Goal: Task Accomplishment & Management: Manage account settings

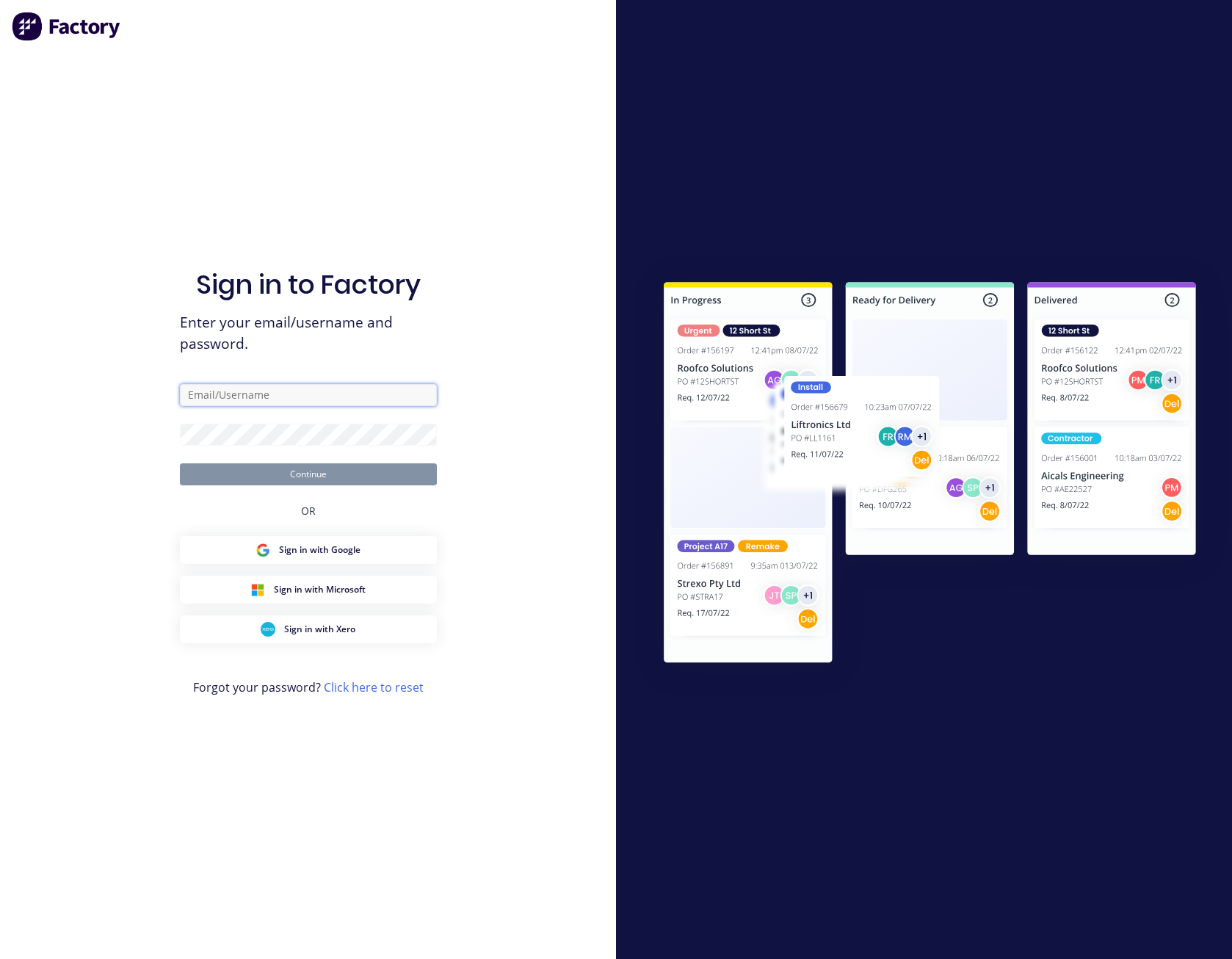
click at [304, 393] on input "text" at bounding box center [308, 395] width 257 height 22
type input "[PERSON_NAME][EMAIL_ADDRESS][PERSON_NAME][DOMAIN_NAME]"
click at [180, 463] on button "Continue" at bounding box center [308, 474] width 257 height 22
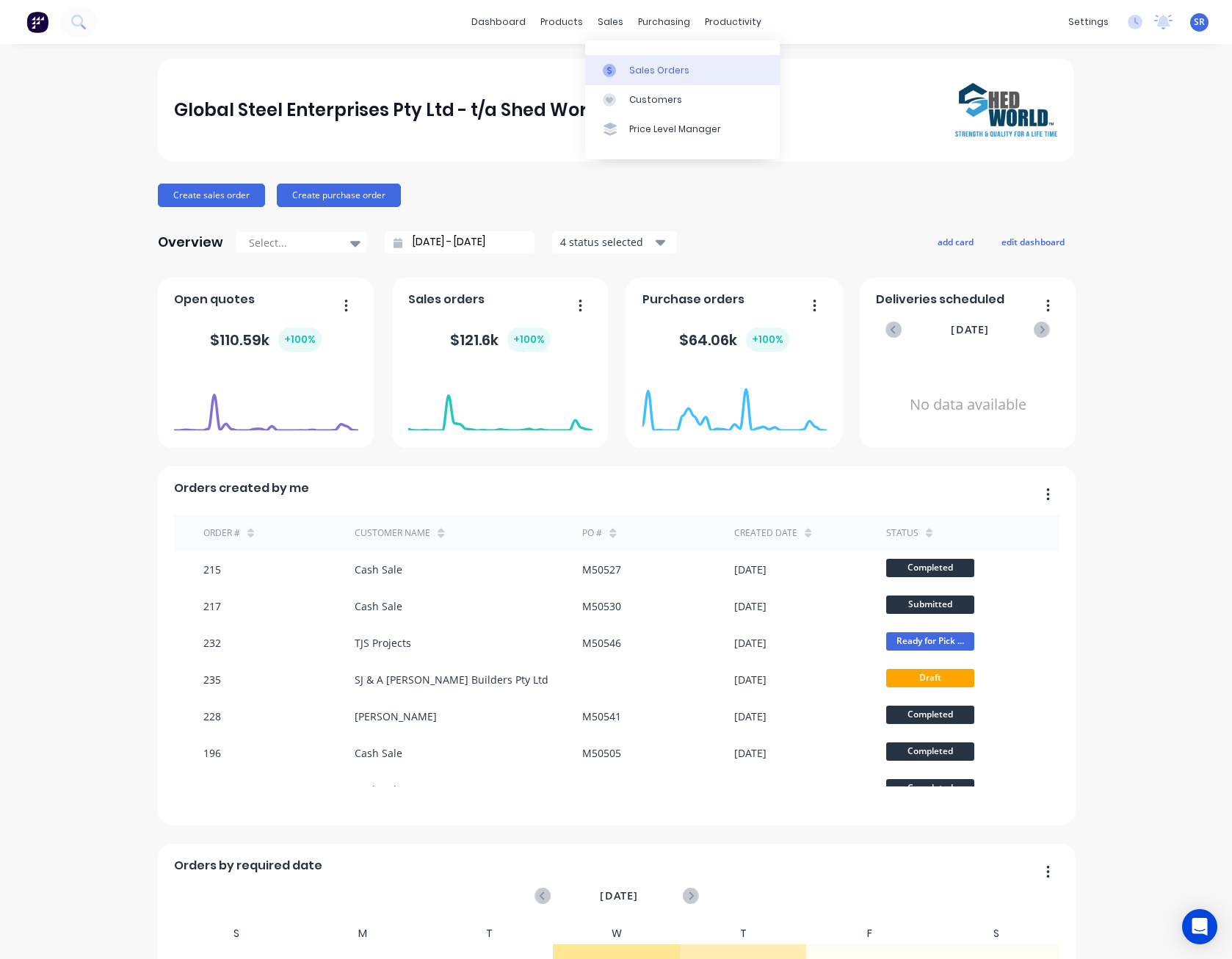
click at [626, 65] on link "Sales Orders" at bounding box center [682, 70] width 194 height 29
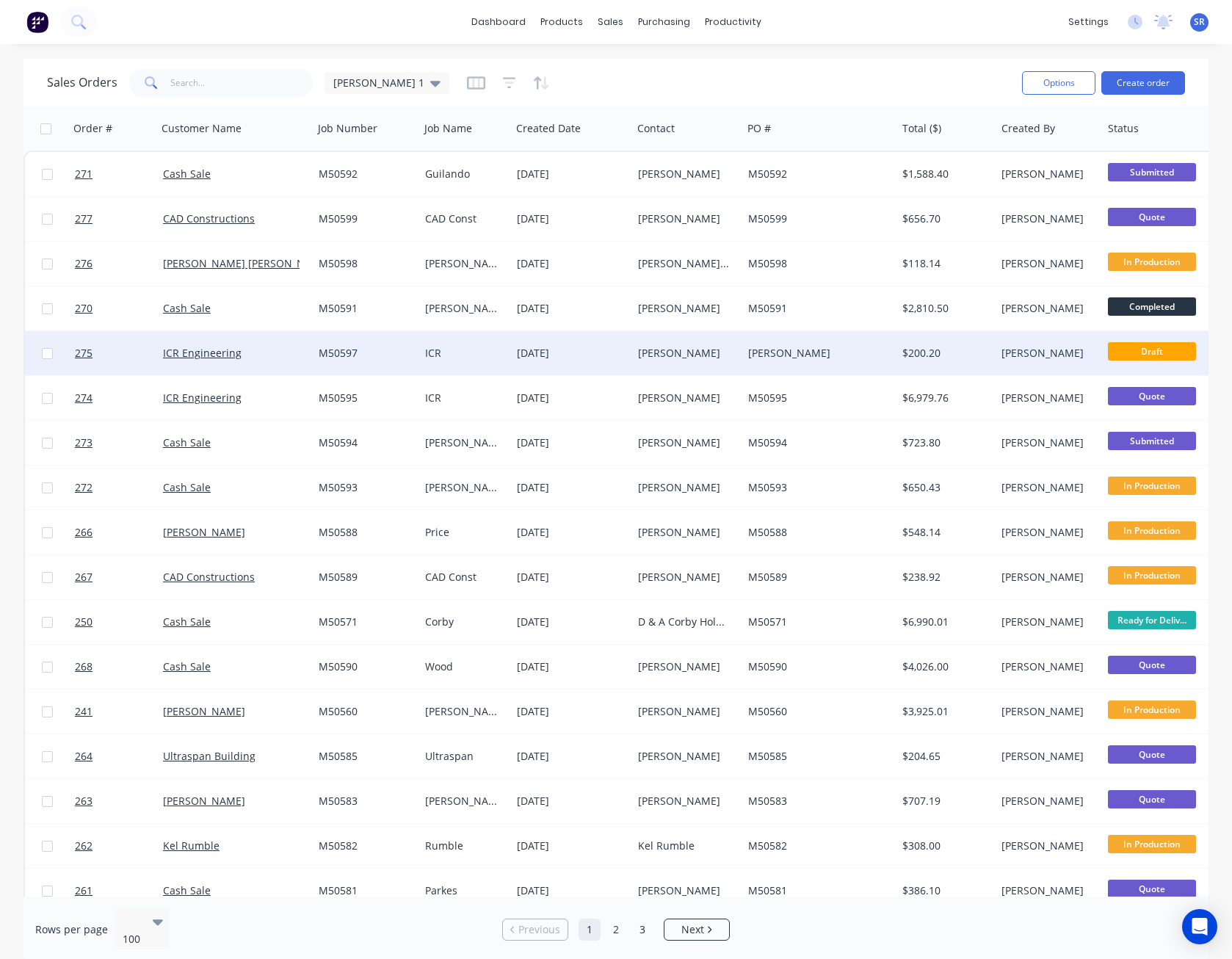
click at [712, 350] on div "[PERSON_NAME]" at bounding box center [684, 353] width 93 height 15
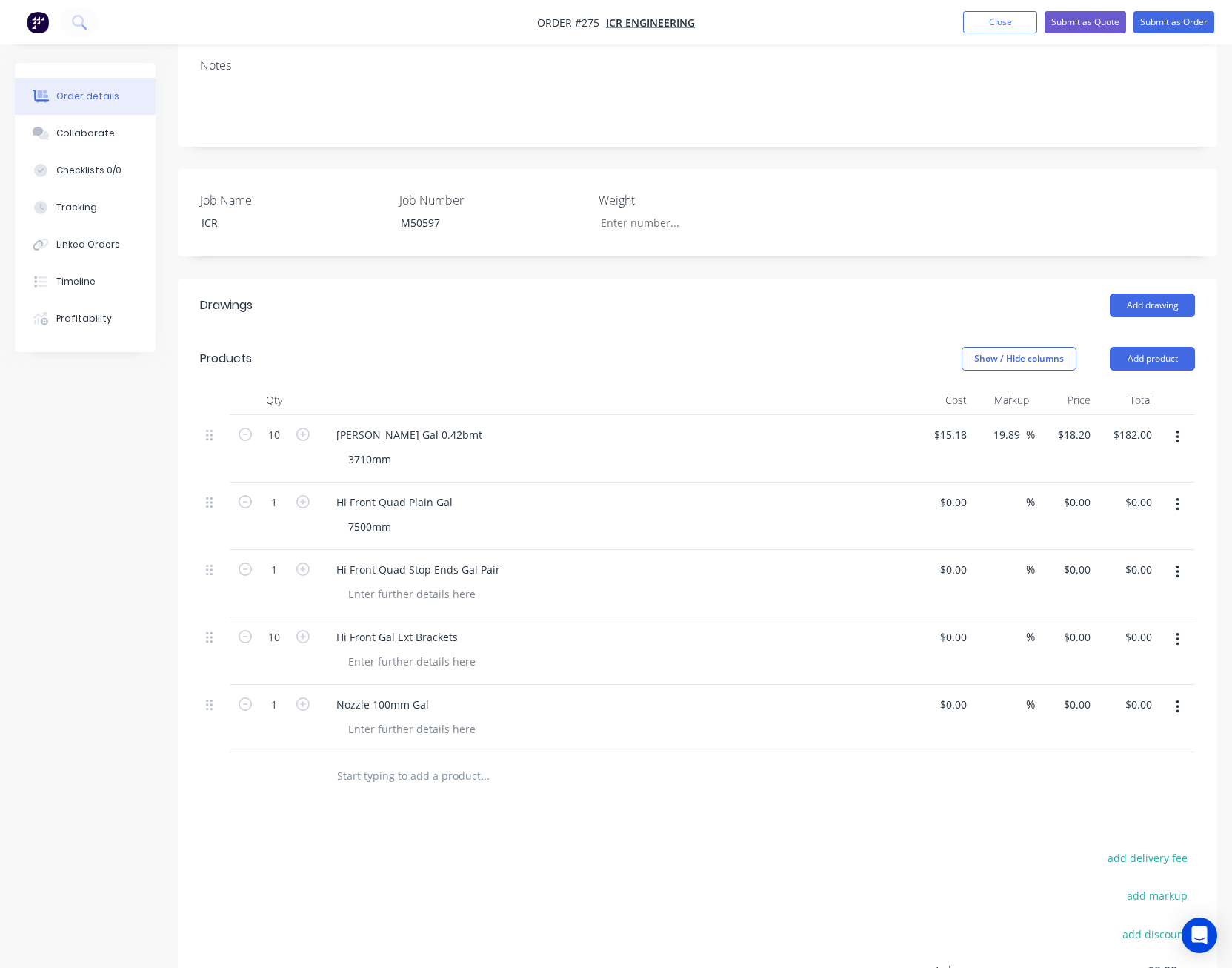
scroll to position [296, 0]
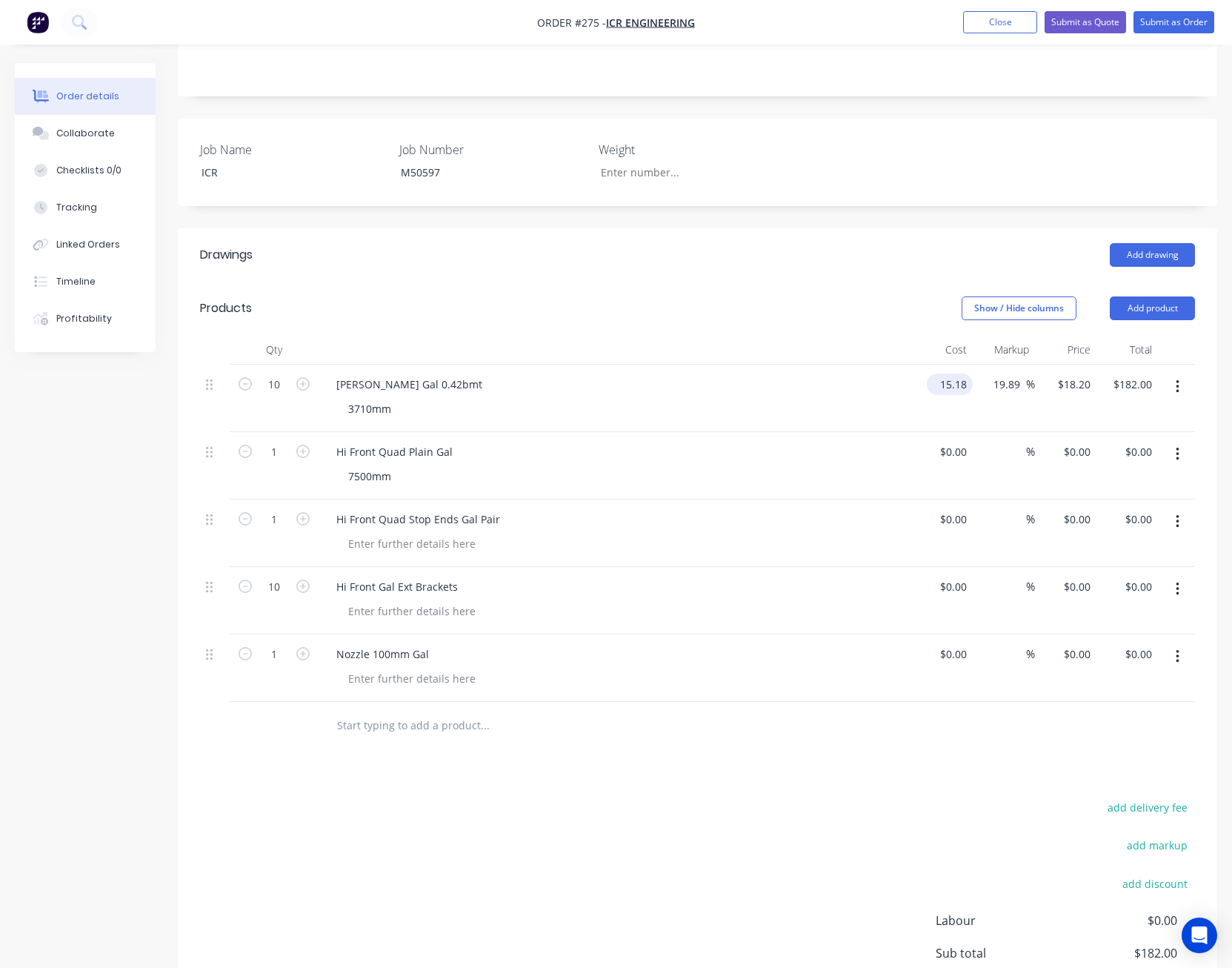
click at [951, 374] on input "15.18" at bounding box center [953, 385] width 40 height 22
type input "$11.00"
type input "$13.1884"
type input "$131.88"
type input "13.20"
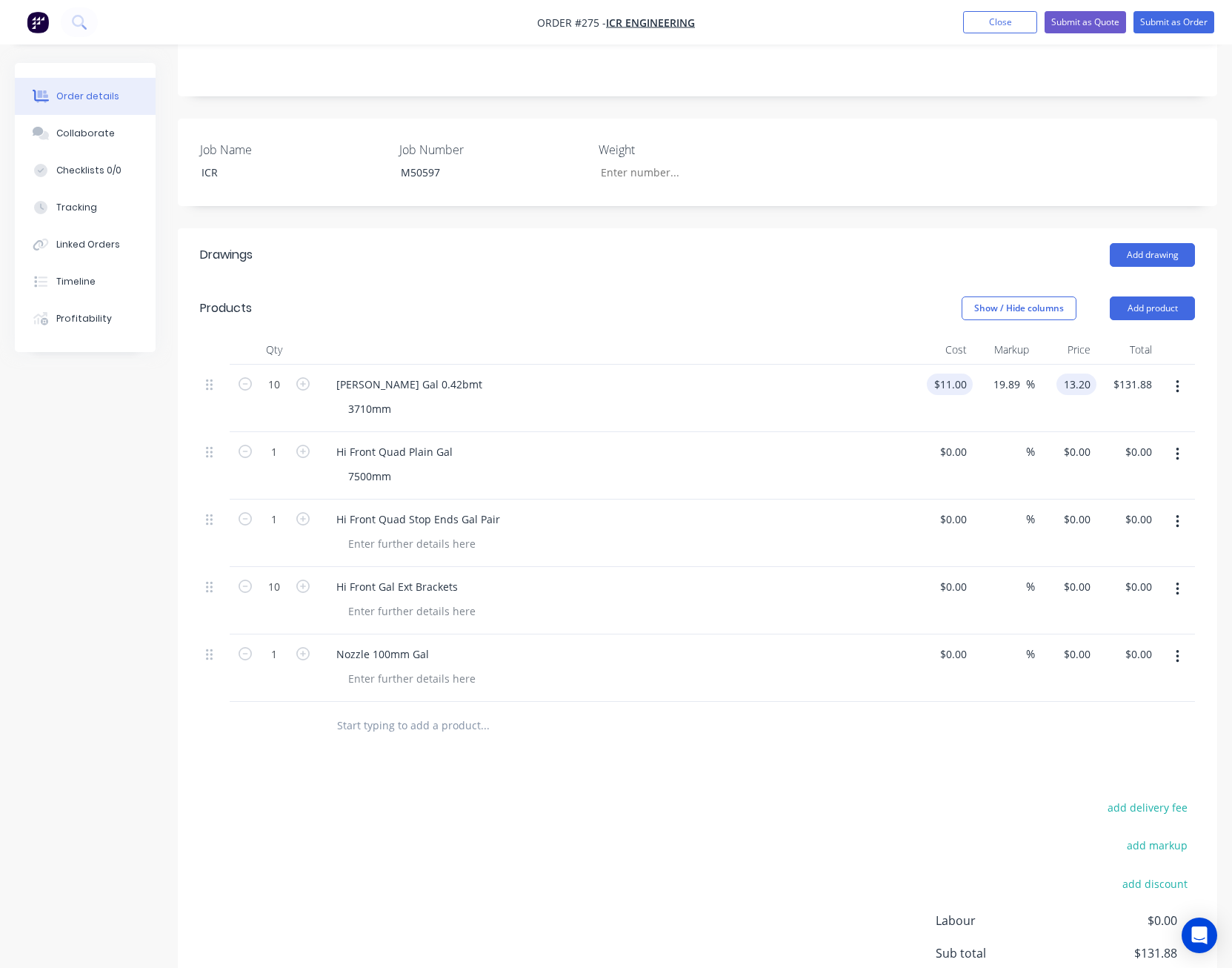
type input "20"
type input "$13.20"
type input "$132.00"
click at [729, 398] on div "3710mm" at bounding box center [621, 409] width 569 height 22
click at [1005, 30] on button "Close" at bounding box center [1000, 22] width 74 height 22
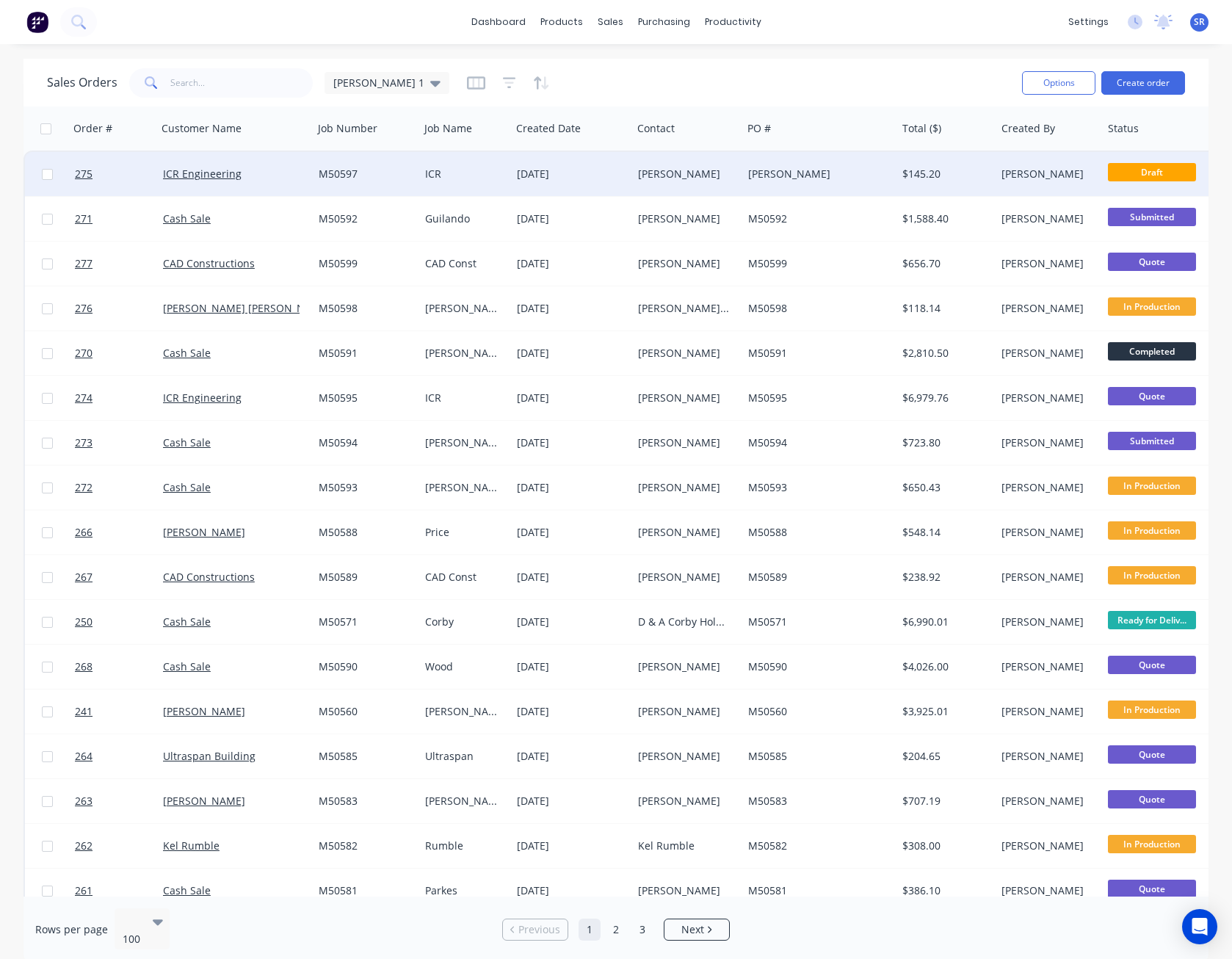
click at [871, 187] on div "[PERSON_NAME]" at bounding box center [819, 174] width 154 height 44
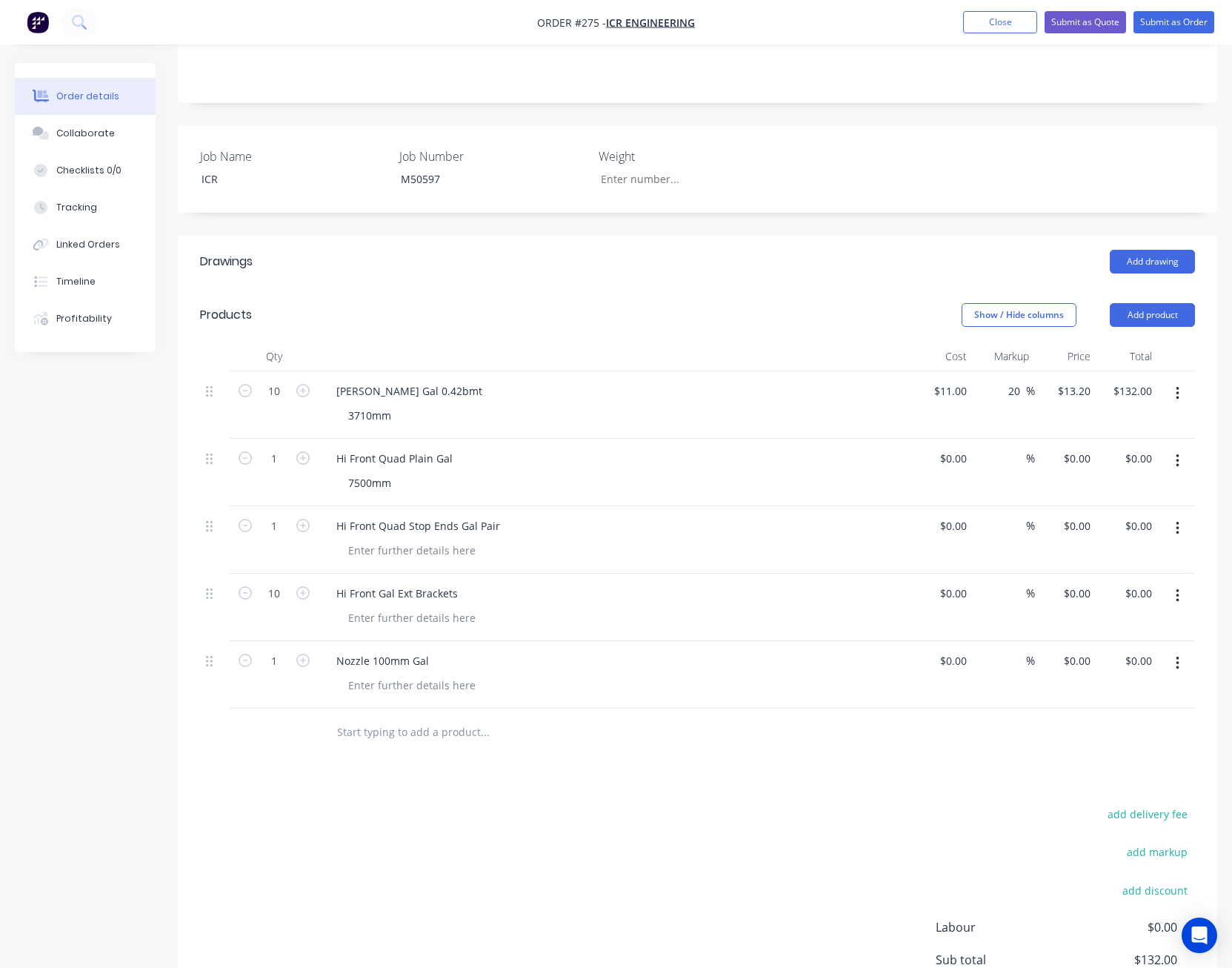
scroll to position [296, 0]
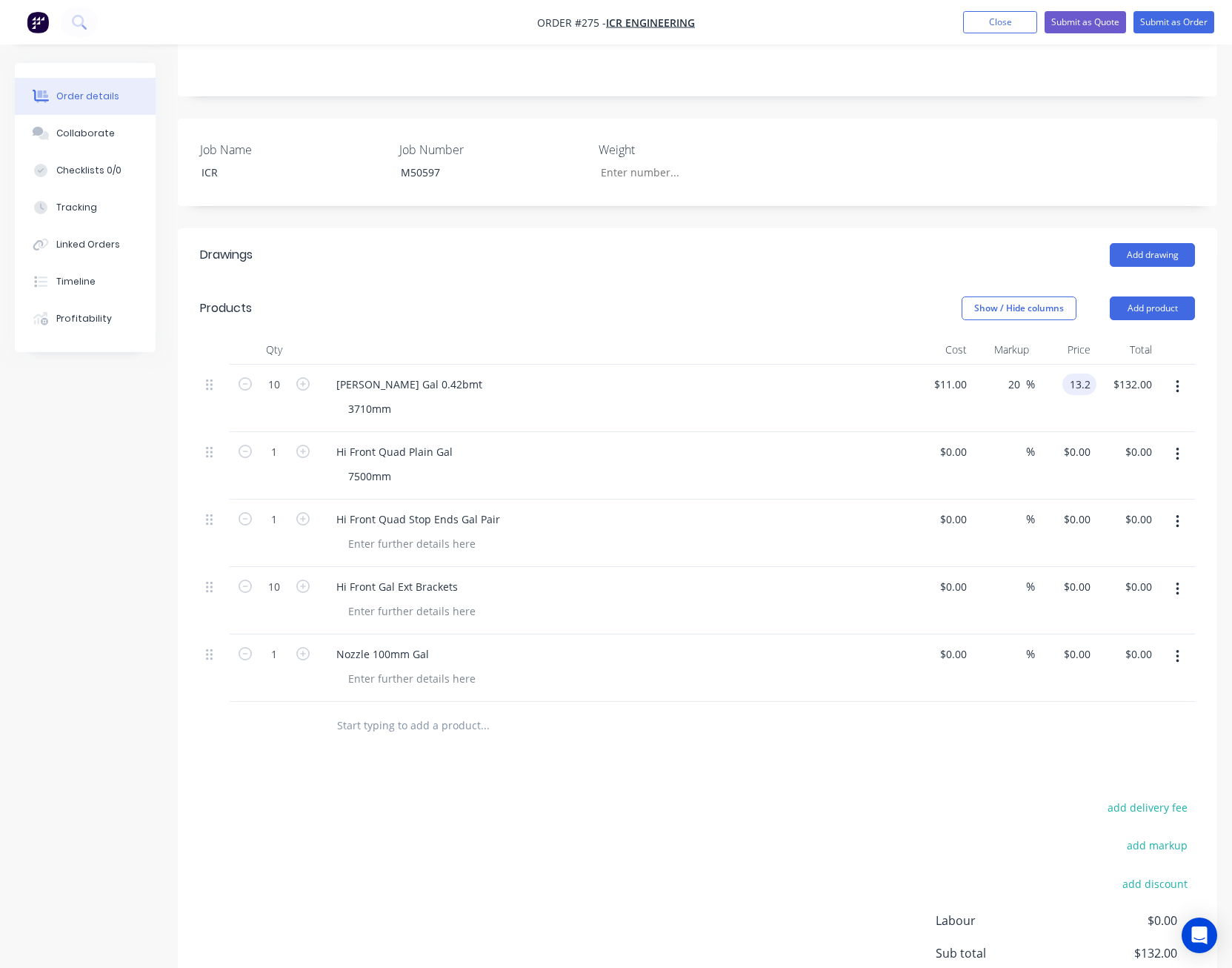
click at [1069, 375] on div "13.2 13.2" at bounding box center [1082, 385] width 28 height 22
type input "13"
type input "18.18"
type input "$13.00"
type input "130.00"
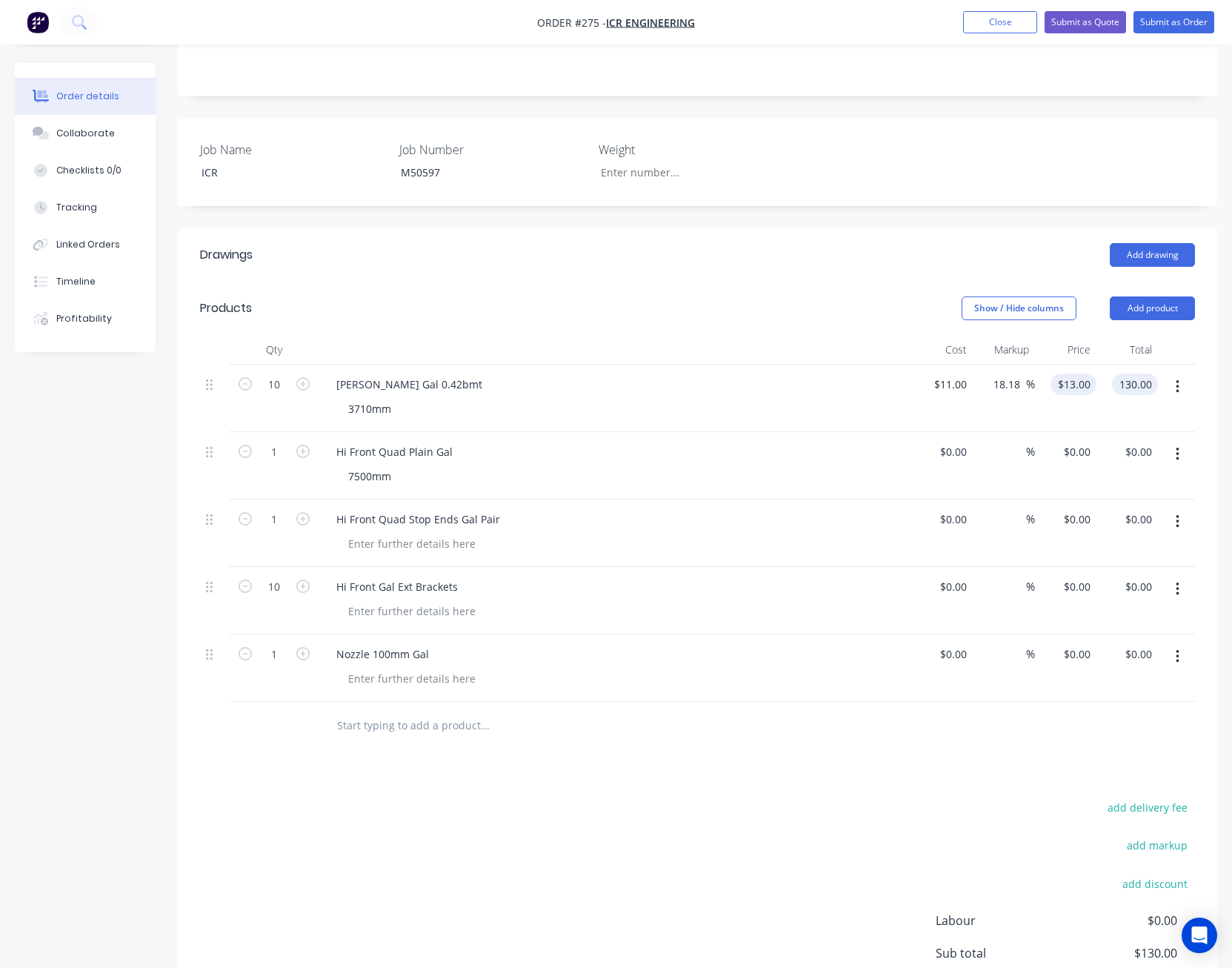
type input "13"
type input "$130.00"
click at [1082, 374] on input "13" at bounding box center [1086, 385] width 19 height 22
type input "13.20"
type input "20"
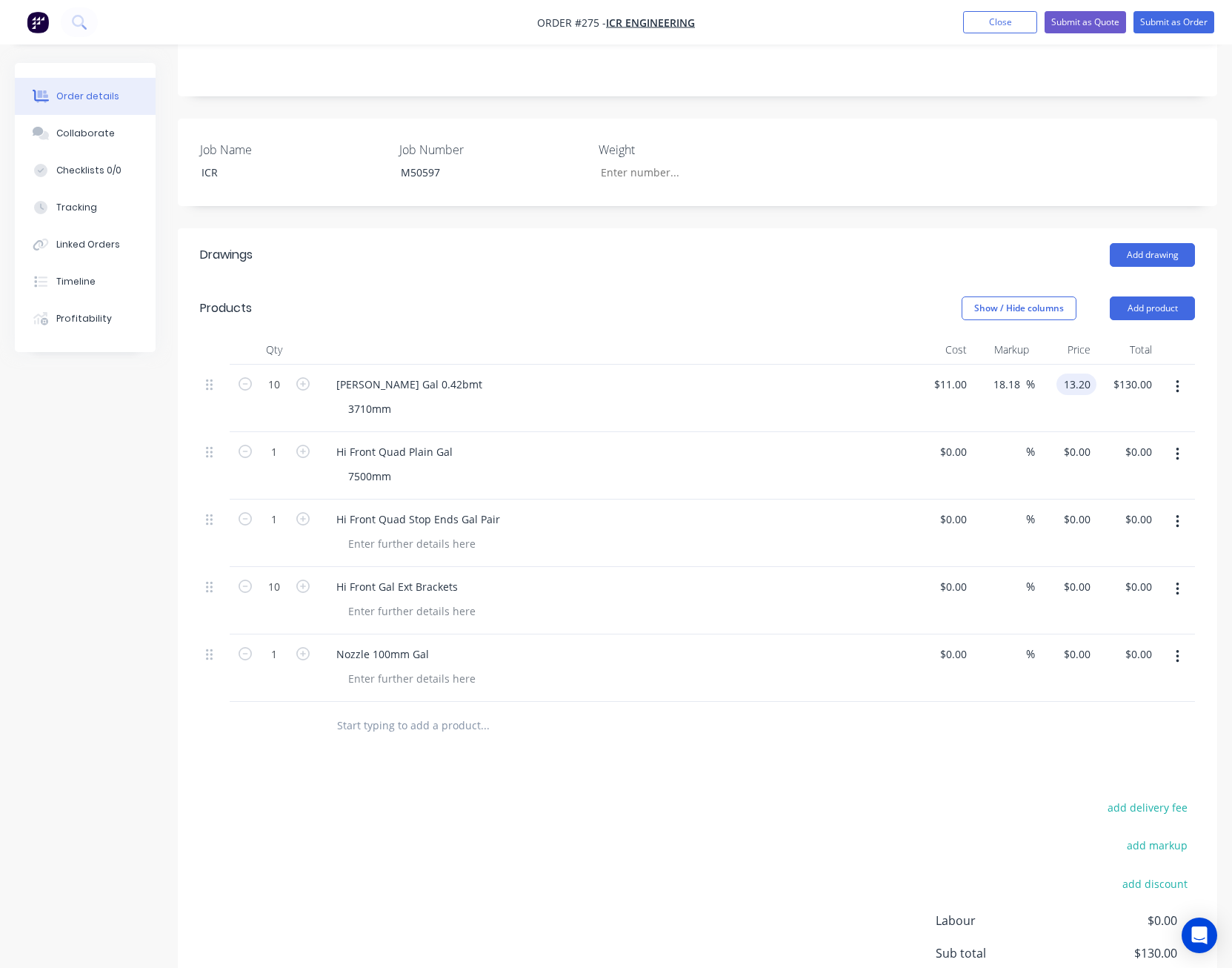
type input "$13.20"
type input "$132.00"
click at [809, 814] on div "add delivery fee add markup add discount Labour $0.00 Sub total $132.00 Margin …" at bounding box center [697, 940] width 995 height 286
click at [1071, 374] on input "13.2" at bounding box center [1076, 385] width 40 height 22
type input "48.98"
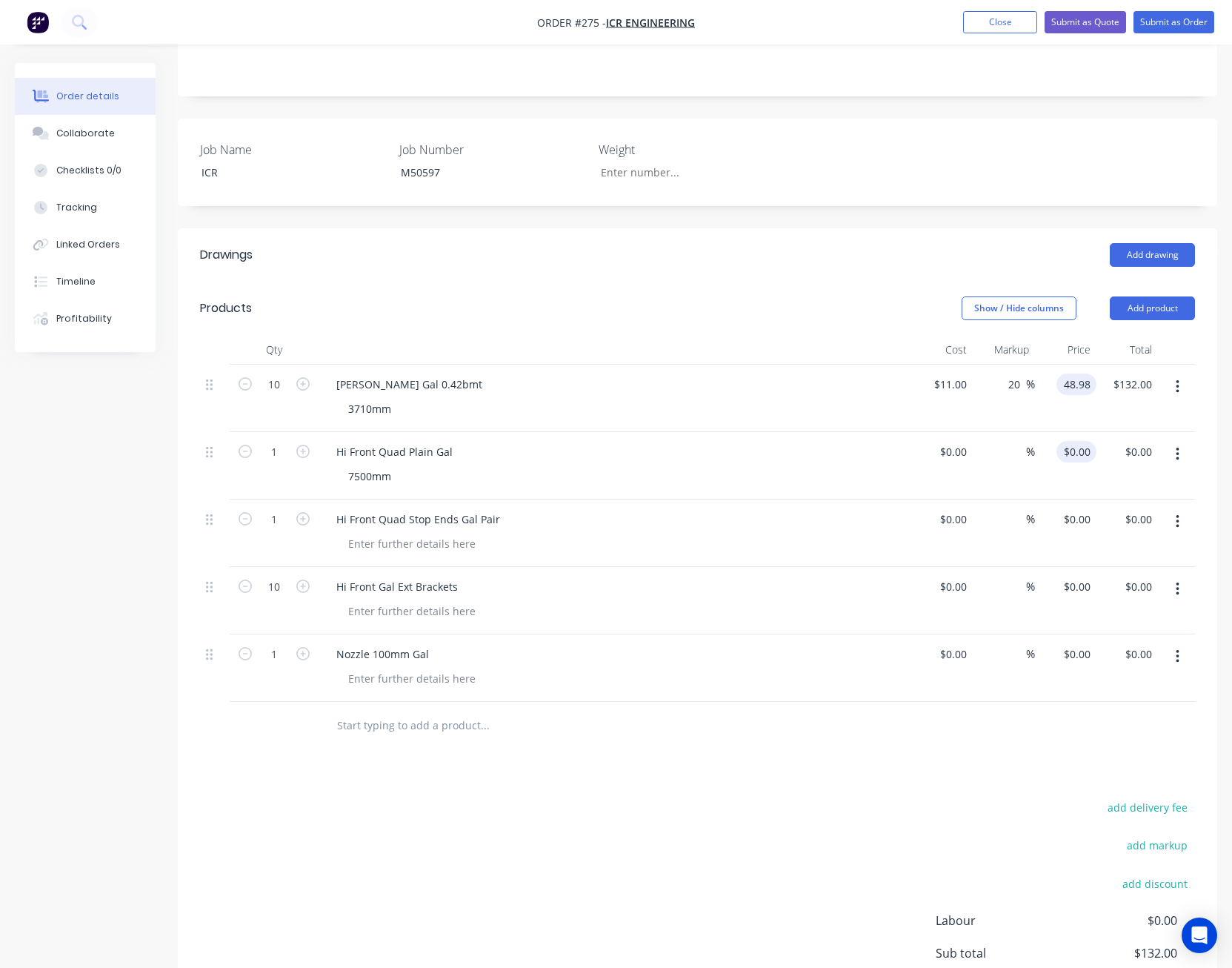
type input "345.27"
type input "$48.98"
type input "489.80"
type input "11"
type input "$489.80"
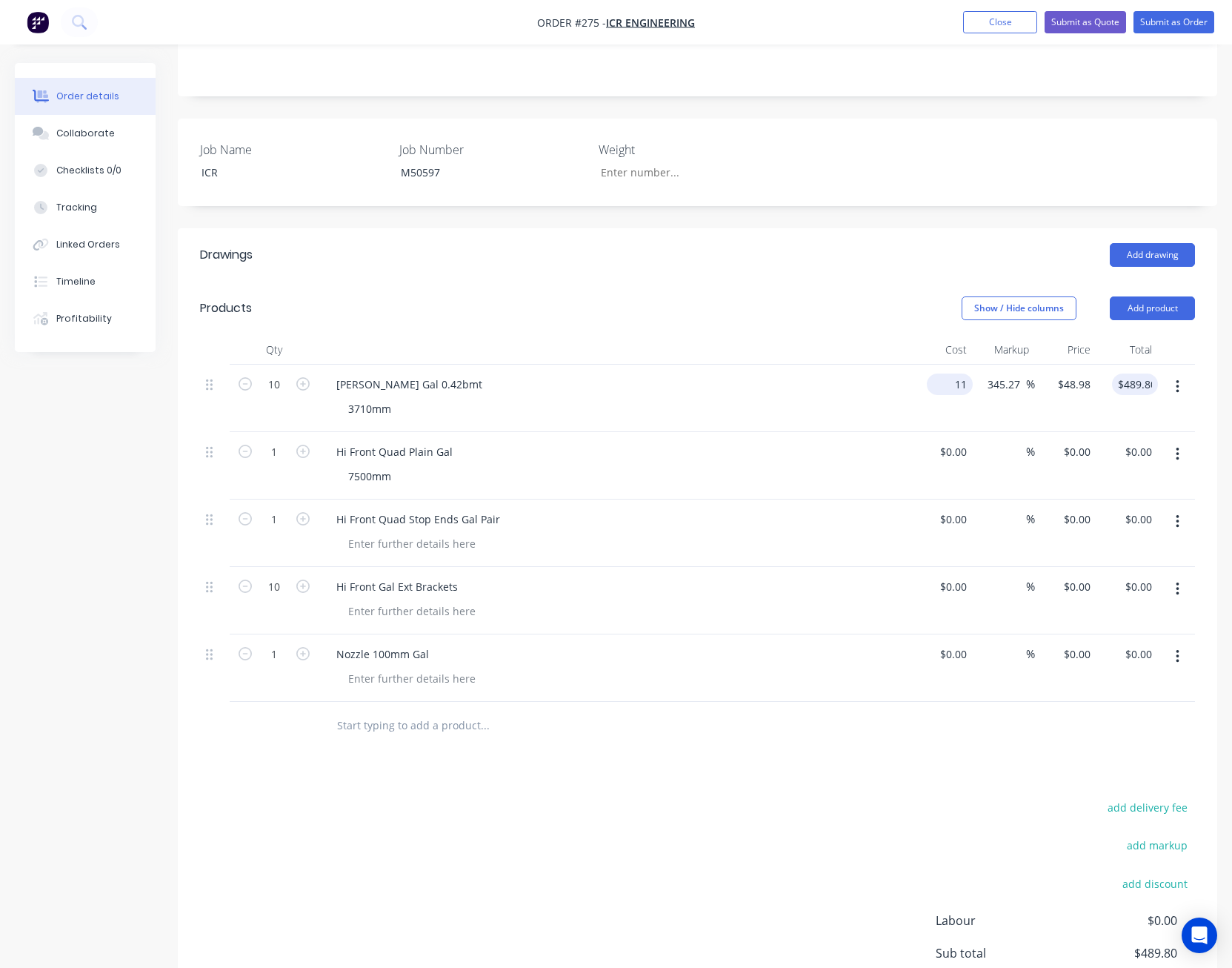
click at [955, 374] on input "11" at bounding box center [953, 385] width 40 height 22
type input "$40.81"
type input "$181.7158"
type input "$1,817.16"
type input "181.7147"
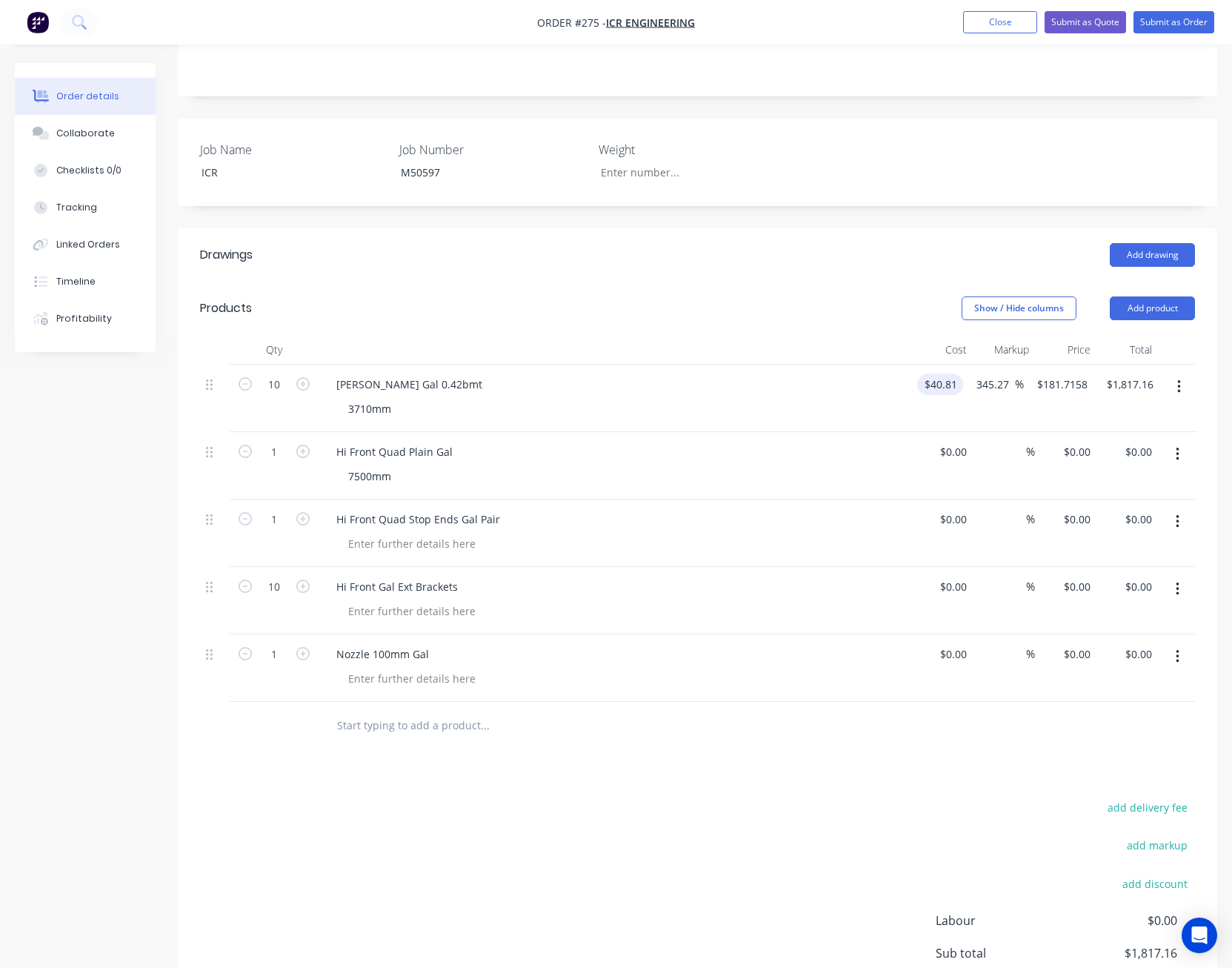
type input "$1,817.15"
type input "48.98"
type input "20.02"
type input "$48.98"
type input "$489.80"
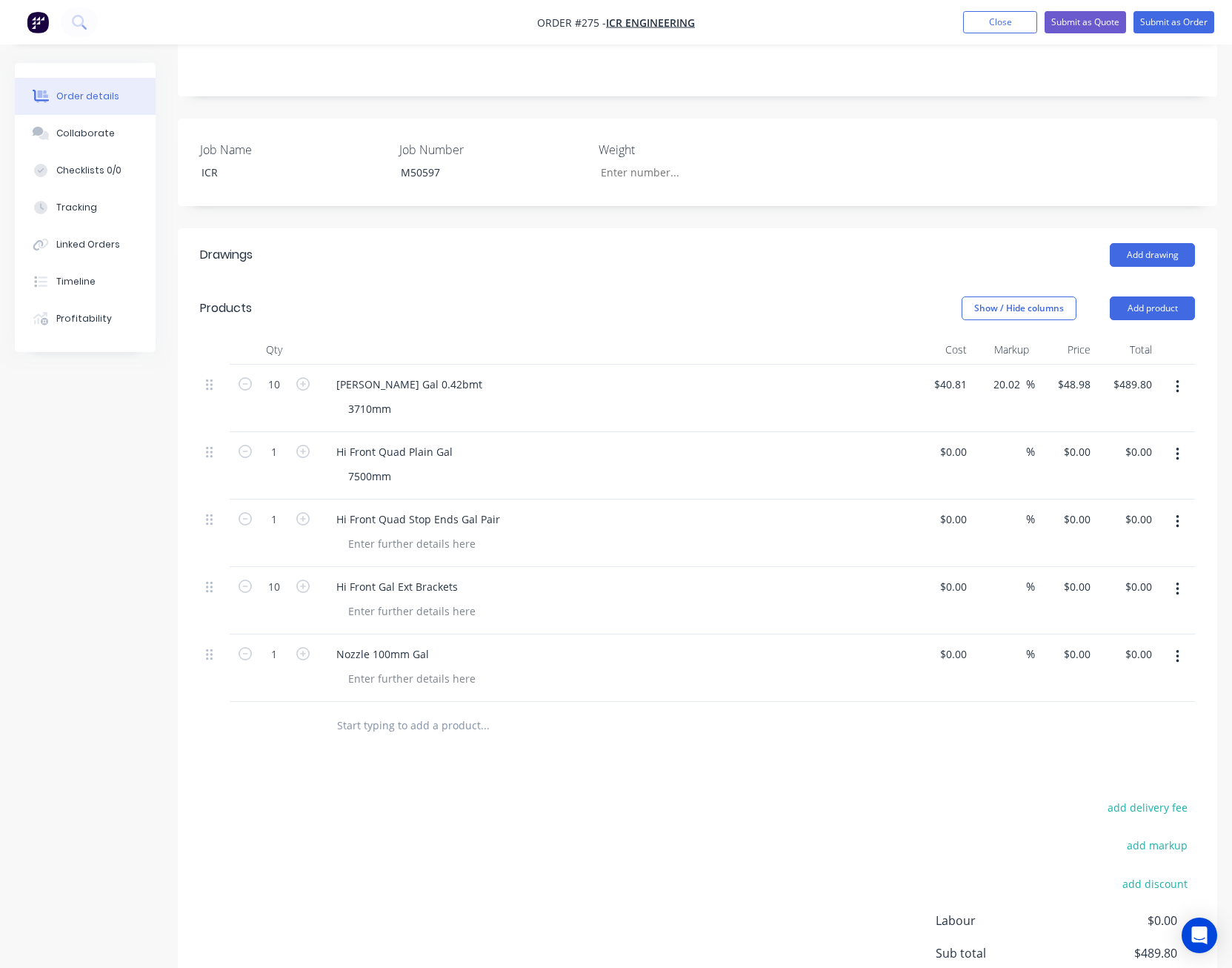
click at [789, 259] on header "Drawings Add drawing" at bounding box center [697, 254] width 1039 height 54
click at [1074, 374] on input "48.98" at bounding box center [1076, 385] width 40 height 22
type input "49"
type input "20.07"
type input "$49.00"
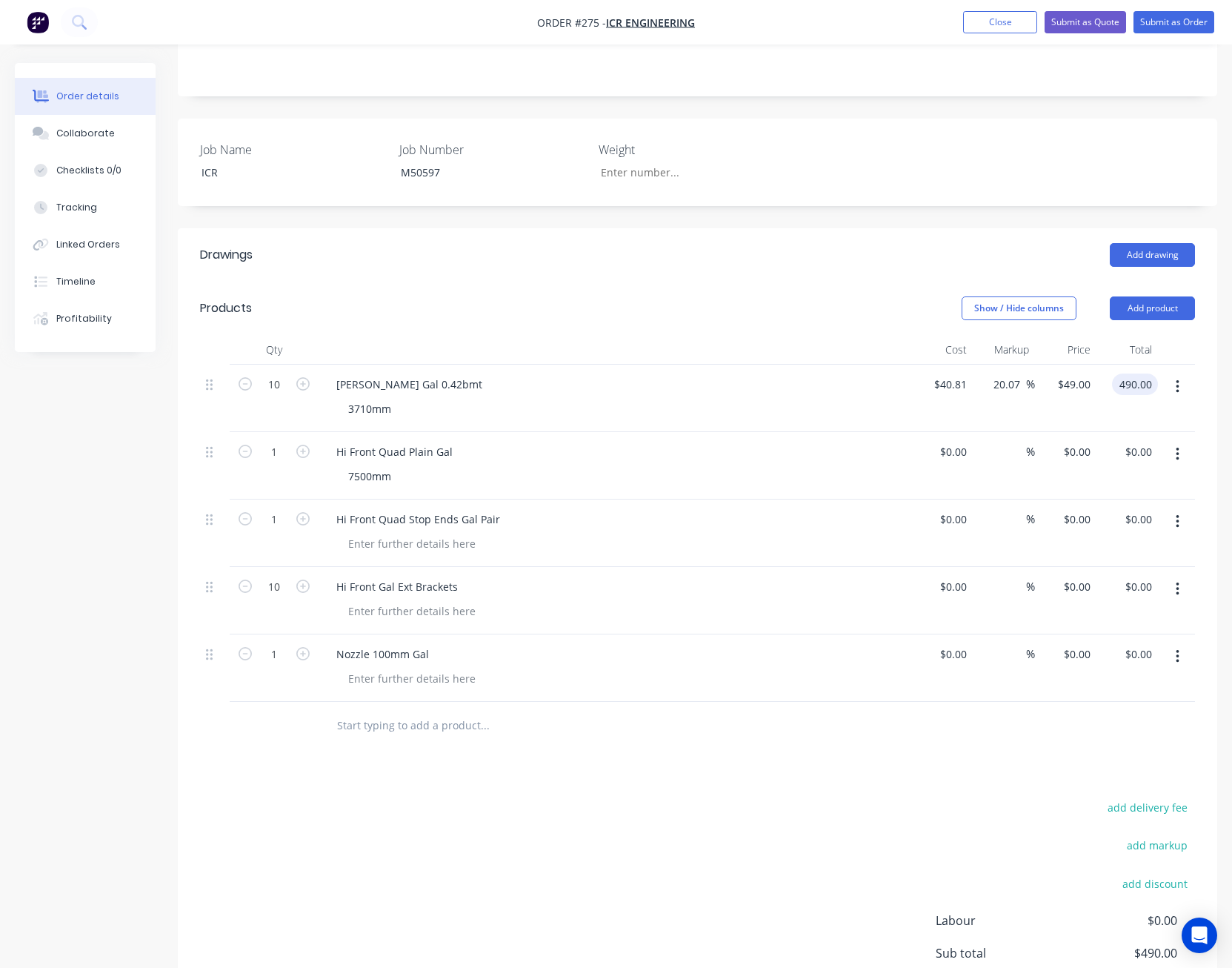
type input "$490.00"
click at [740, 243] on div "Add drawing" at bounding box center [803, 254] width 783 height 24
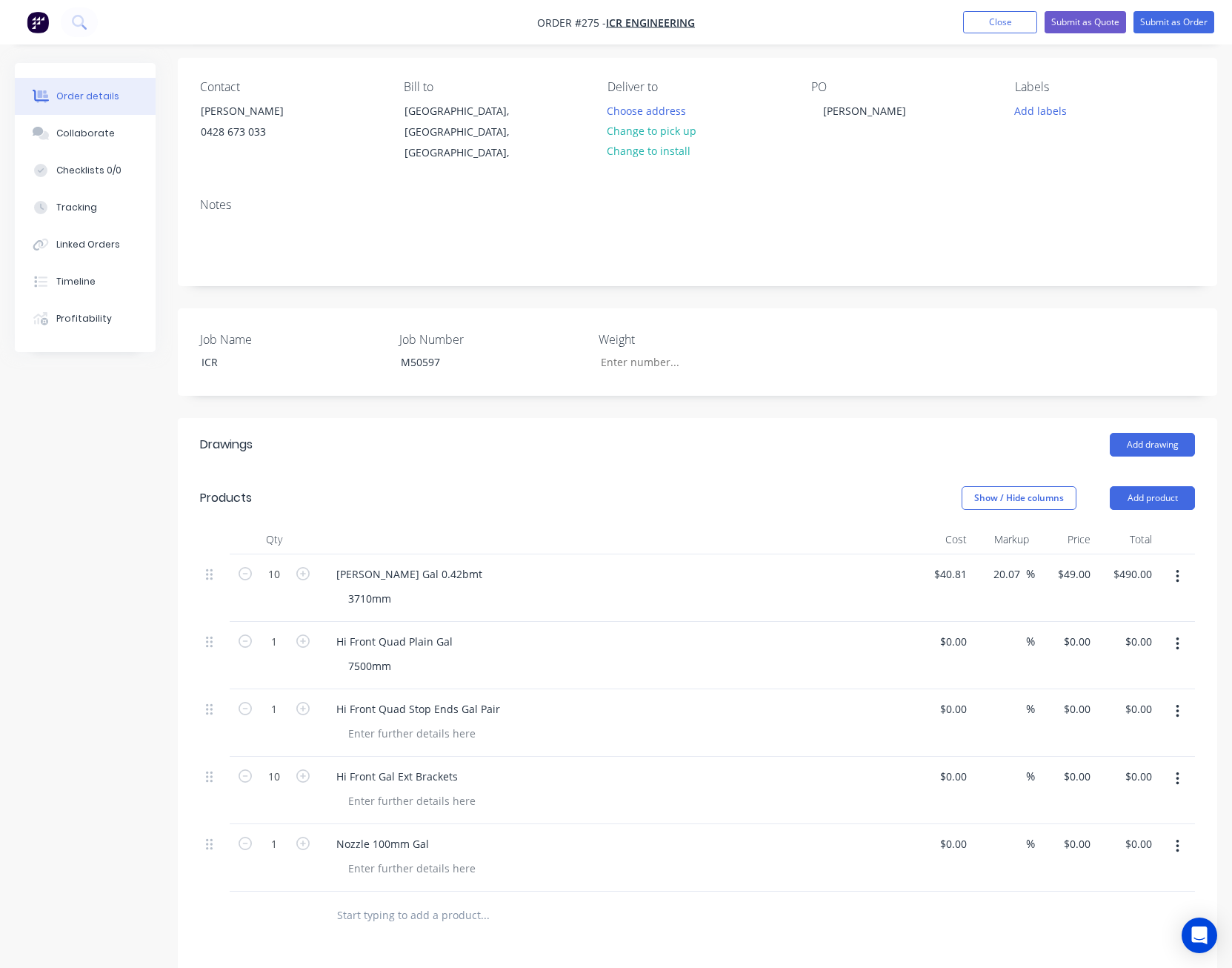
scroll to position [74, 0]
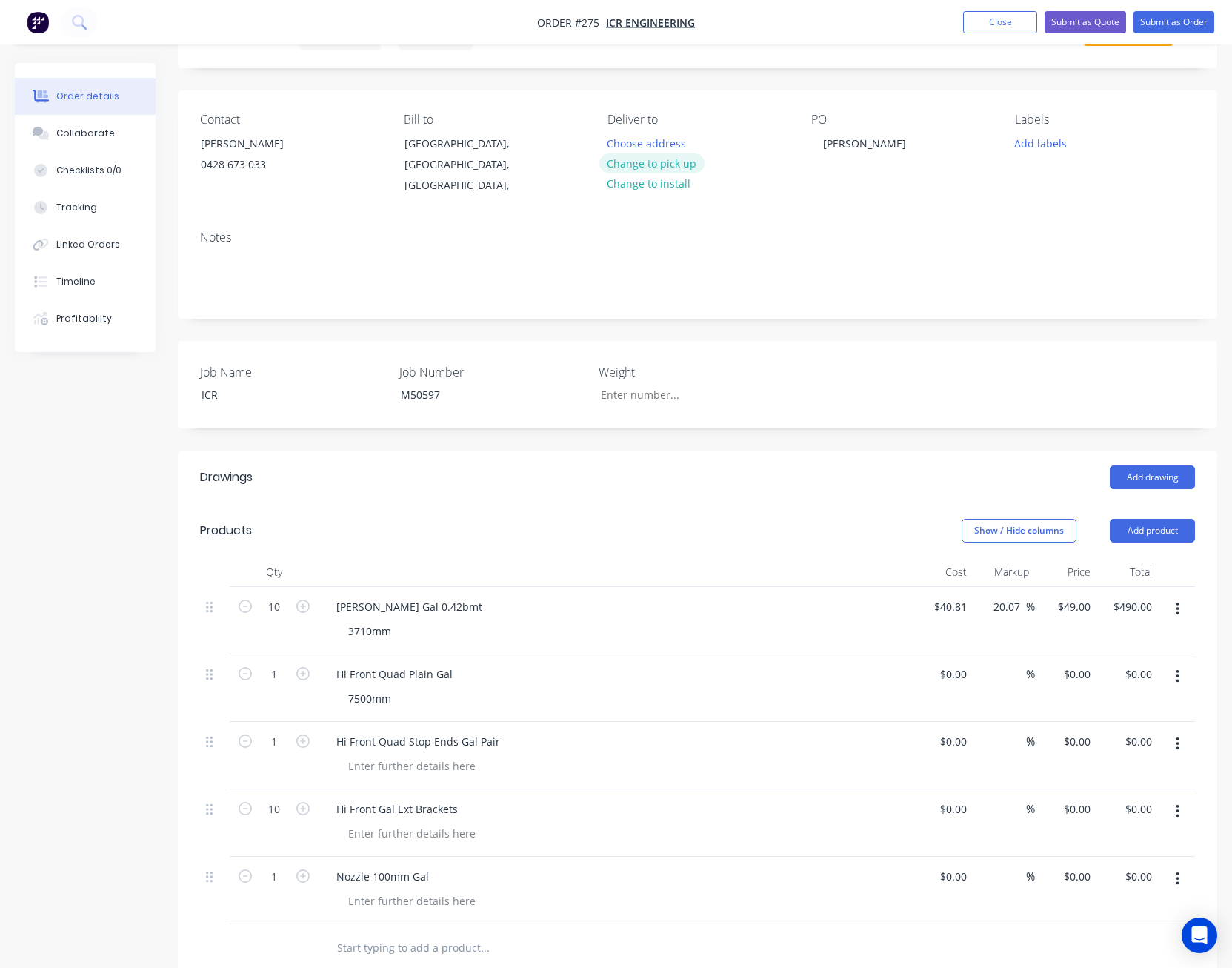
click at [683, 167] on button "Change to pick up" at bounding box center [652, 164] width 105 height 20
click at [72, 538] on div "Created by [PERSON_NAME] Created [DATE] Required [DATE] Assigned to Add team me…" at bounding box center [616, 669] width 1203 height 1361
click at [985, 22] on button "Close" at bounding box center [1000, 22] width 74 height 22
